Goal: Book appointment/travel/reservation

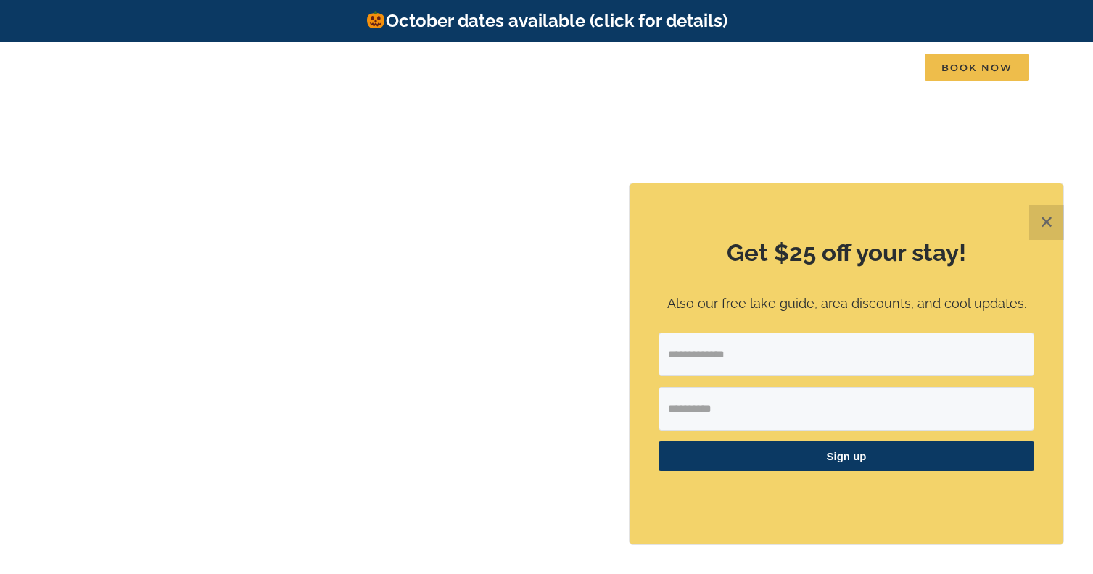
click at [1046, 216] on button "✕" at bounding box center [1046, 222] width 35 height 35
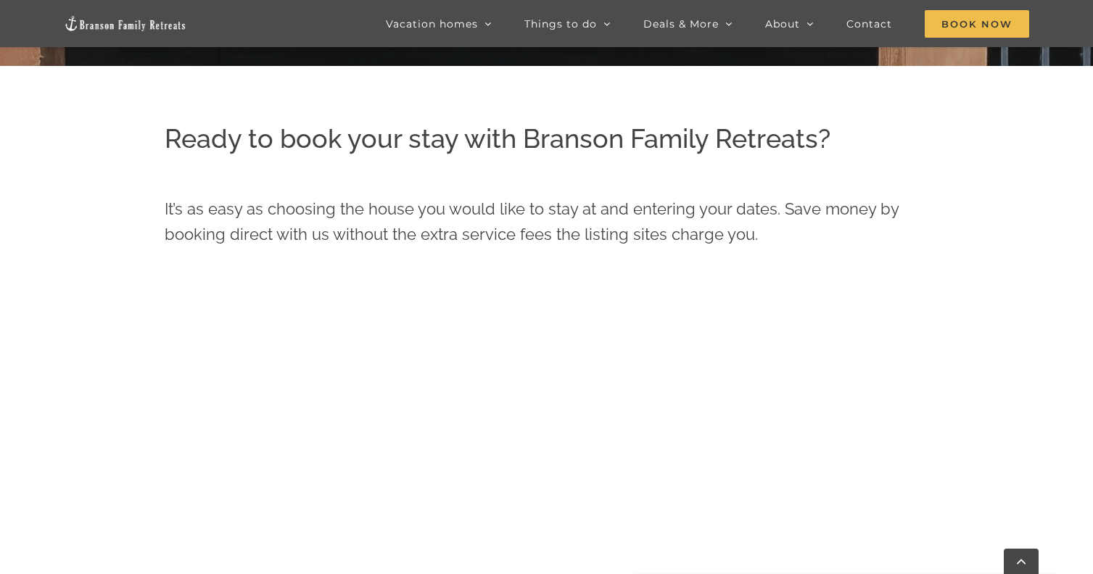
scroll to position [719, 0]
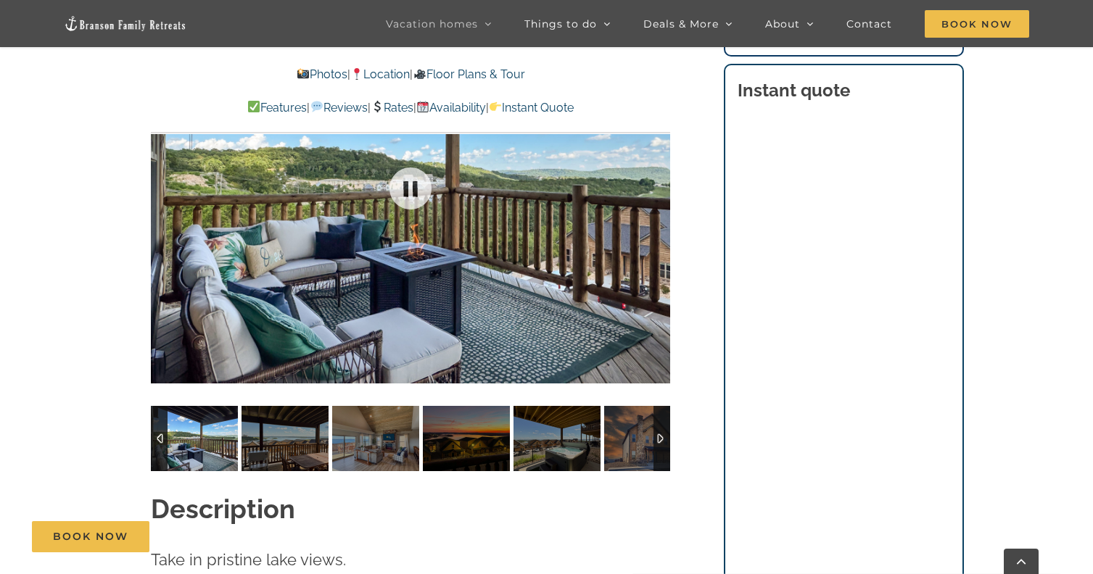
scroll to position [1169, 0]
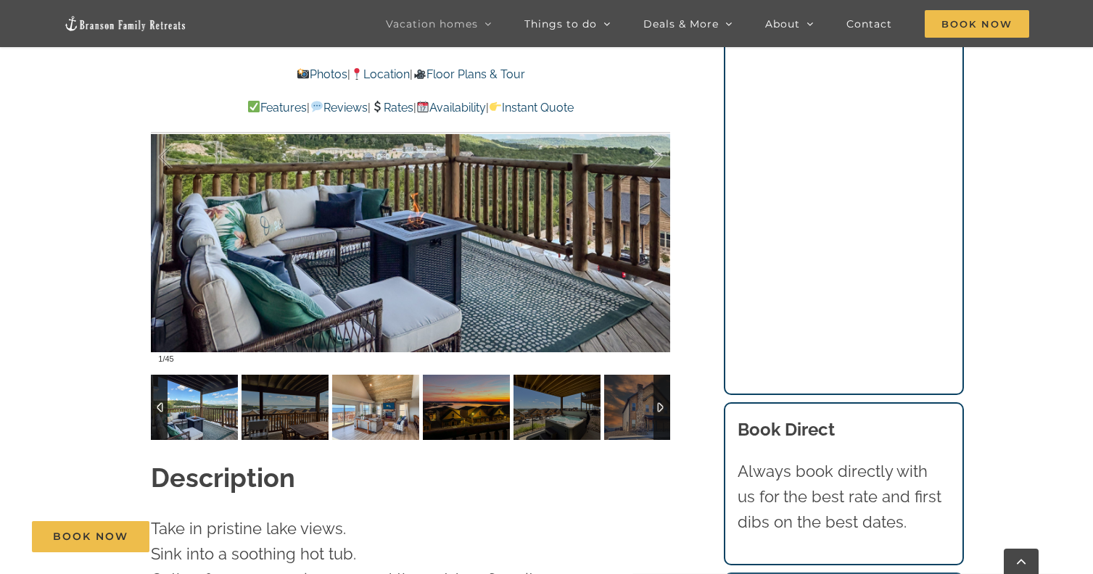
click at [318, 379] on img at bounding box center [284, 407] width 87 height 65
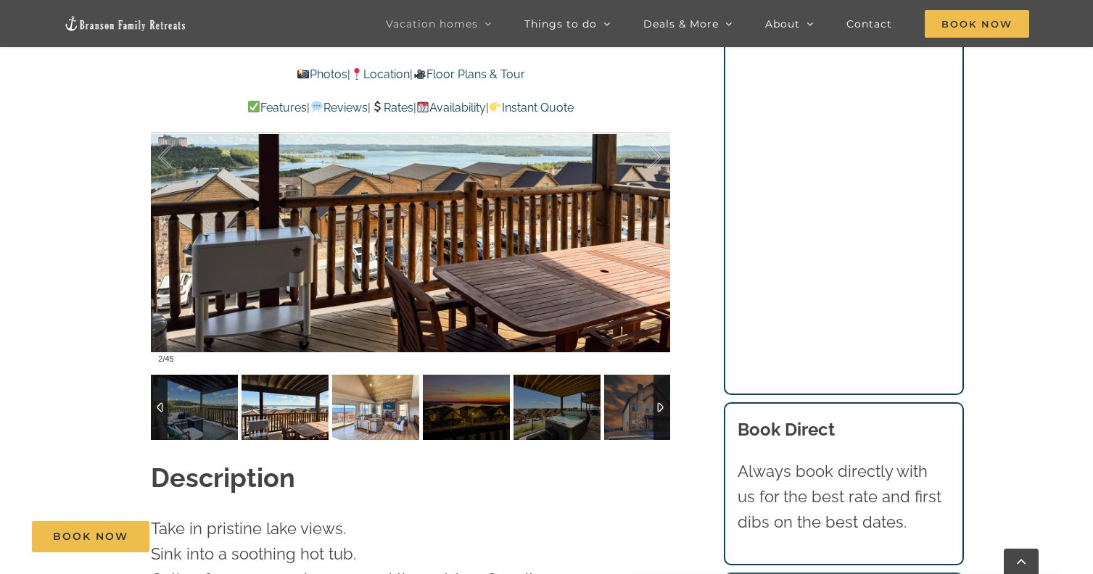
click at [372, 387] on img at bounding box center [375, 407] width 87 height 65
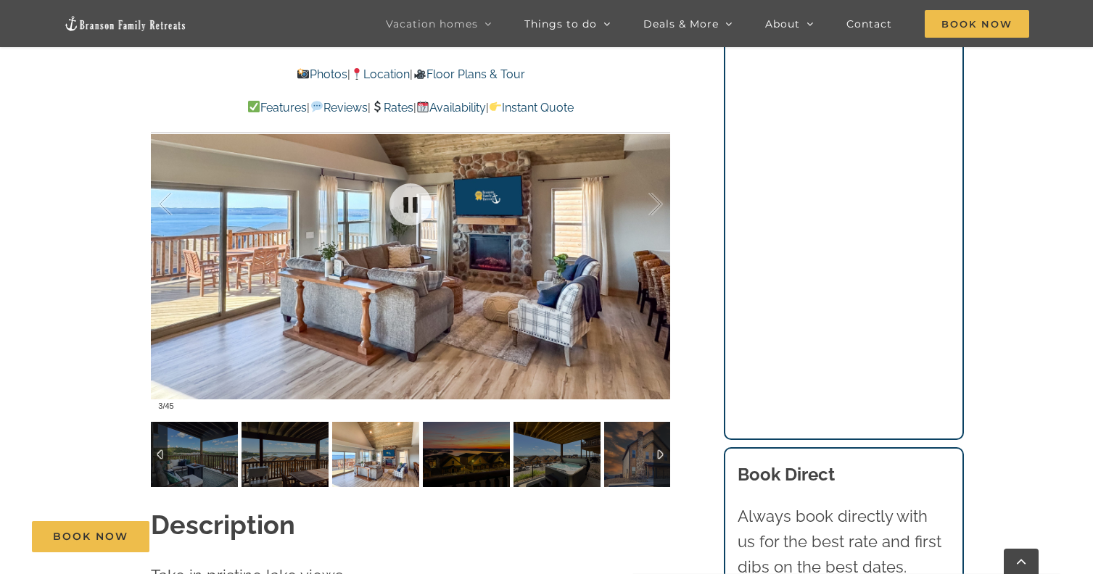
scroll to position [1121, 0]
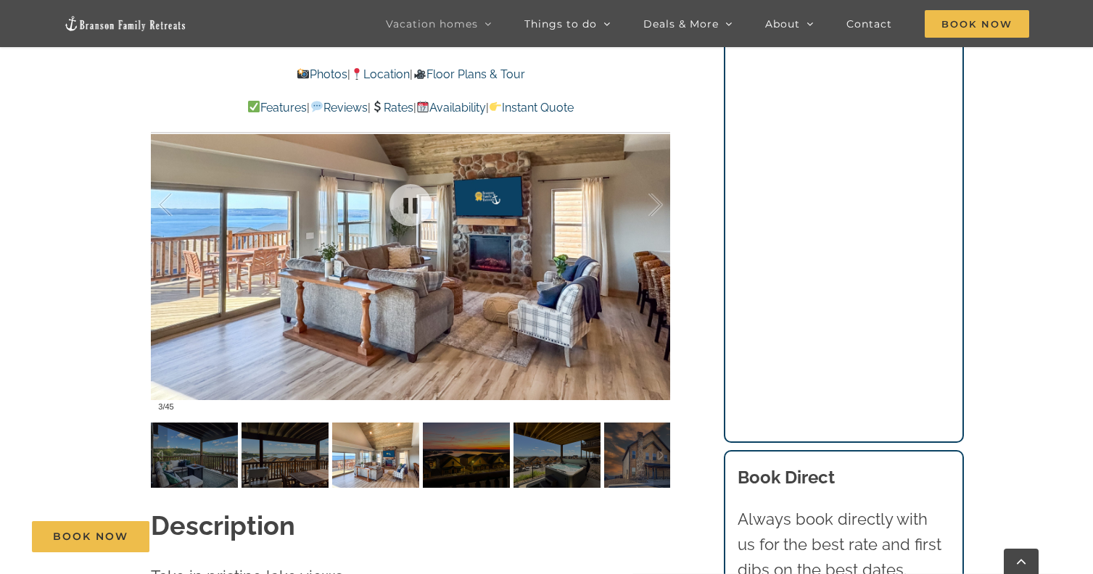
click at [310, 424] on img at bounding box center [284, 455] width 87 height 65
